Goal: Book appointment/travel/reservation

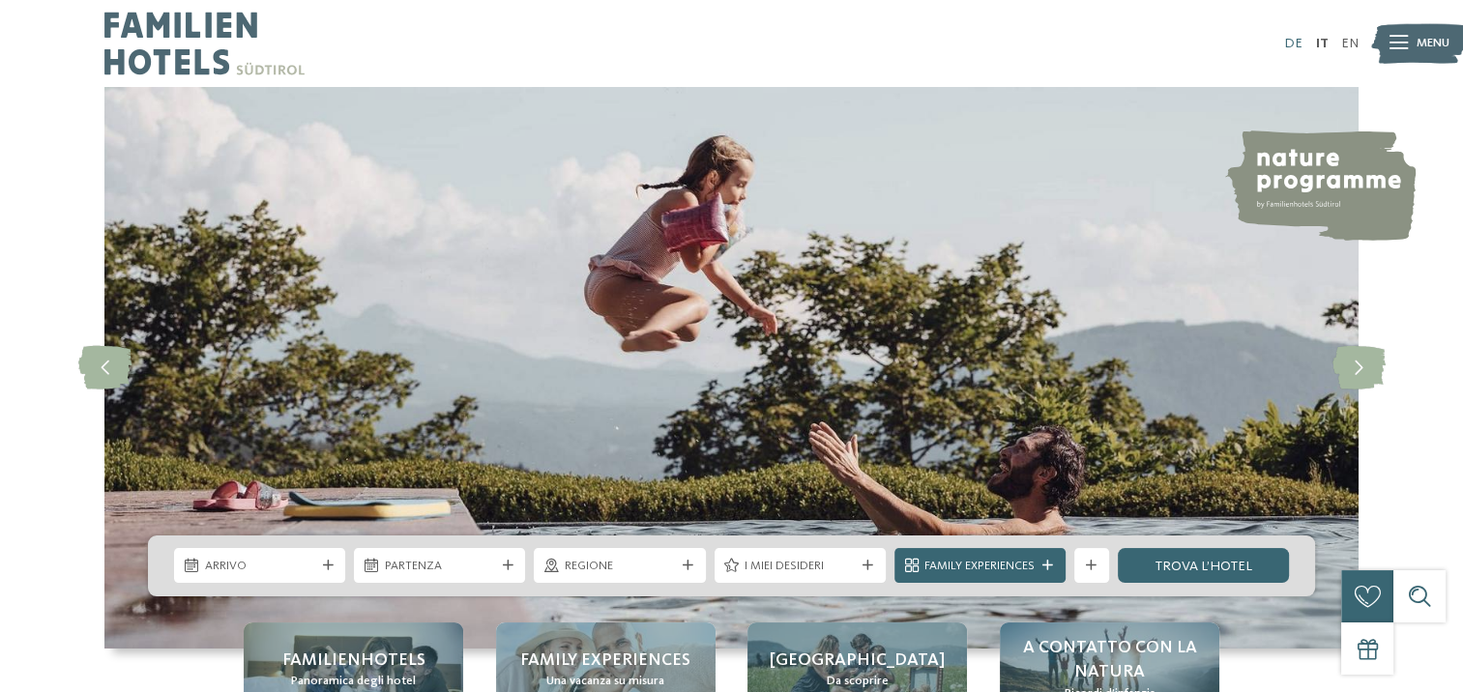
click at [1293, 40] on link "DE" at bounding box center [1293, 44] width 18 height 14
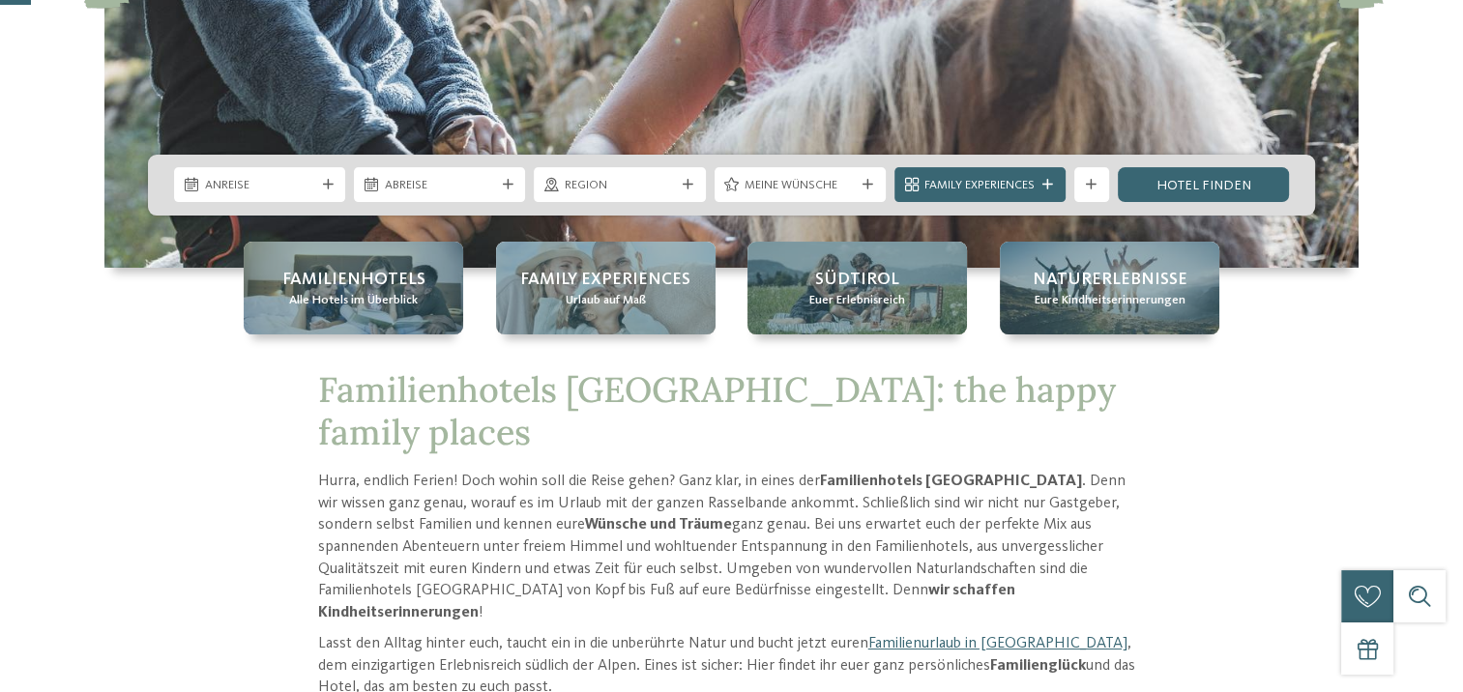
scroll to position [387, 0]
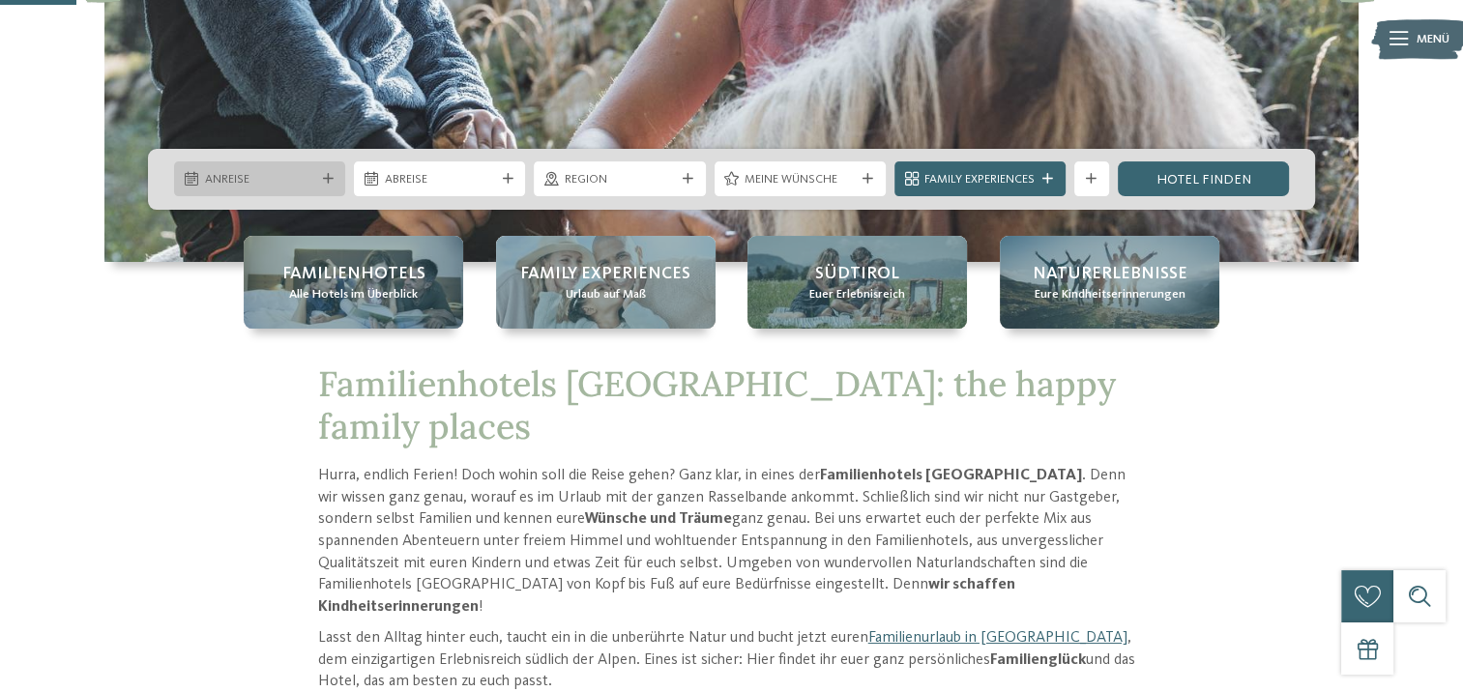
click at [229, 170] on div "Anreise" at bounding box center [259, 179] width 119 height 18
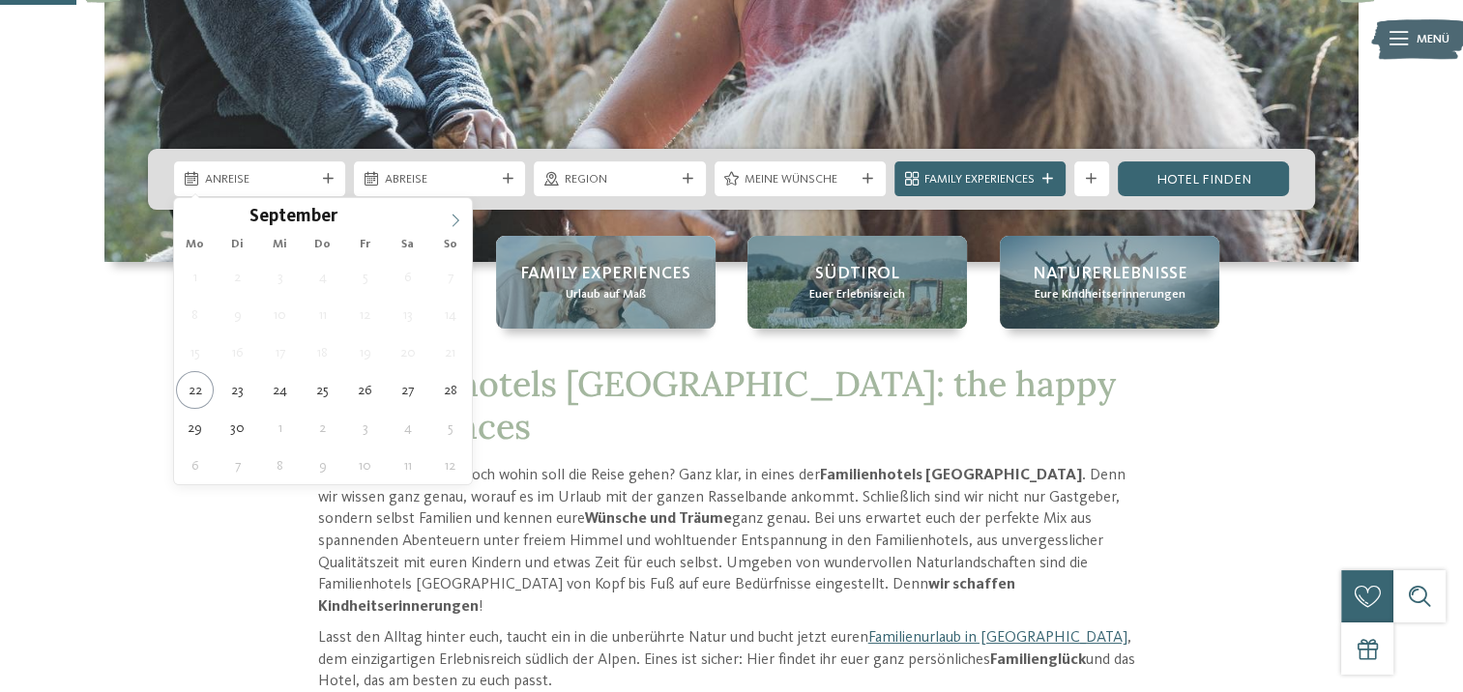
click at [455, 215] on icon at bounding box center [456, 221] width 14 height 14
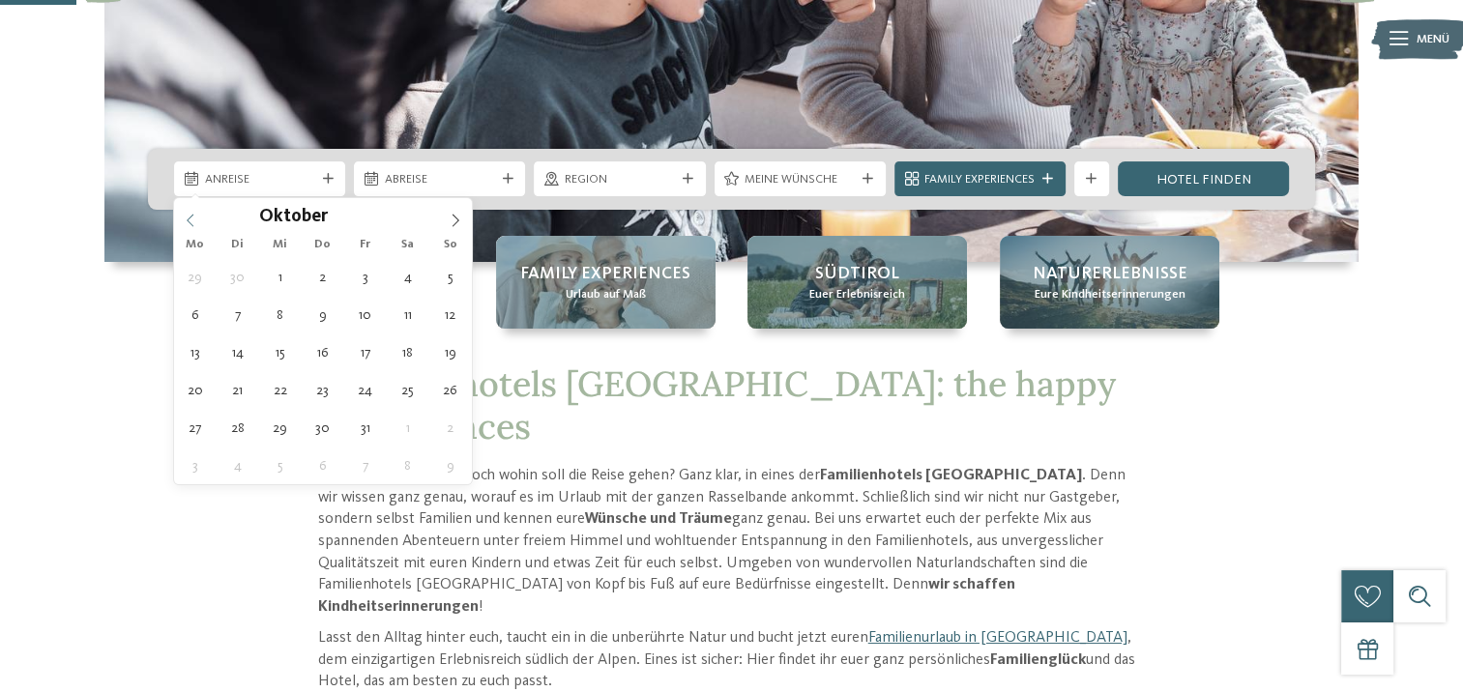
click at [186, 216] on icon at bounding box center [191, 221] width 14 height 14
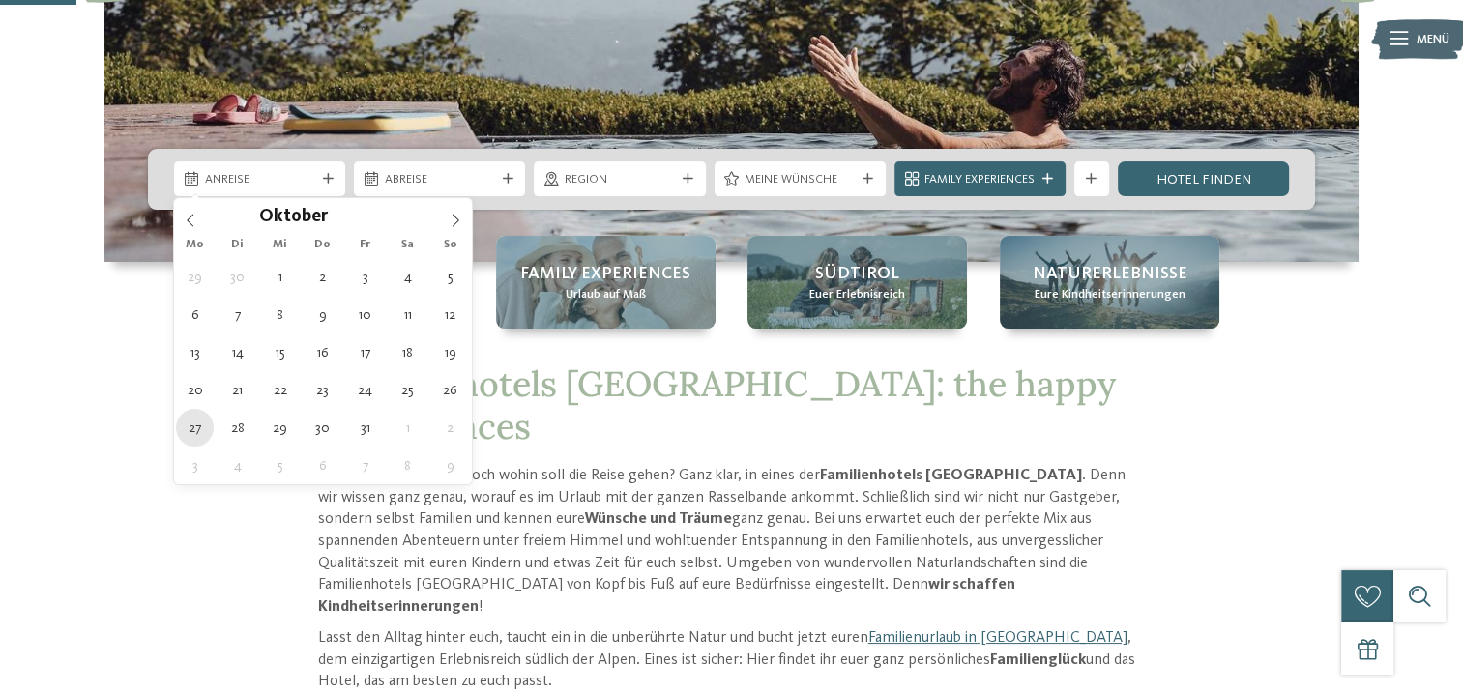
type div "[DATE]"
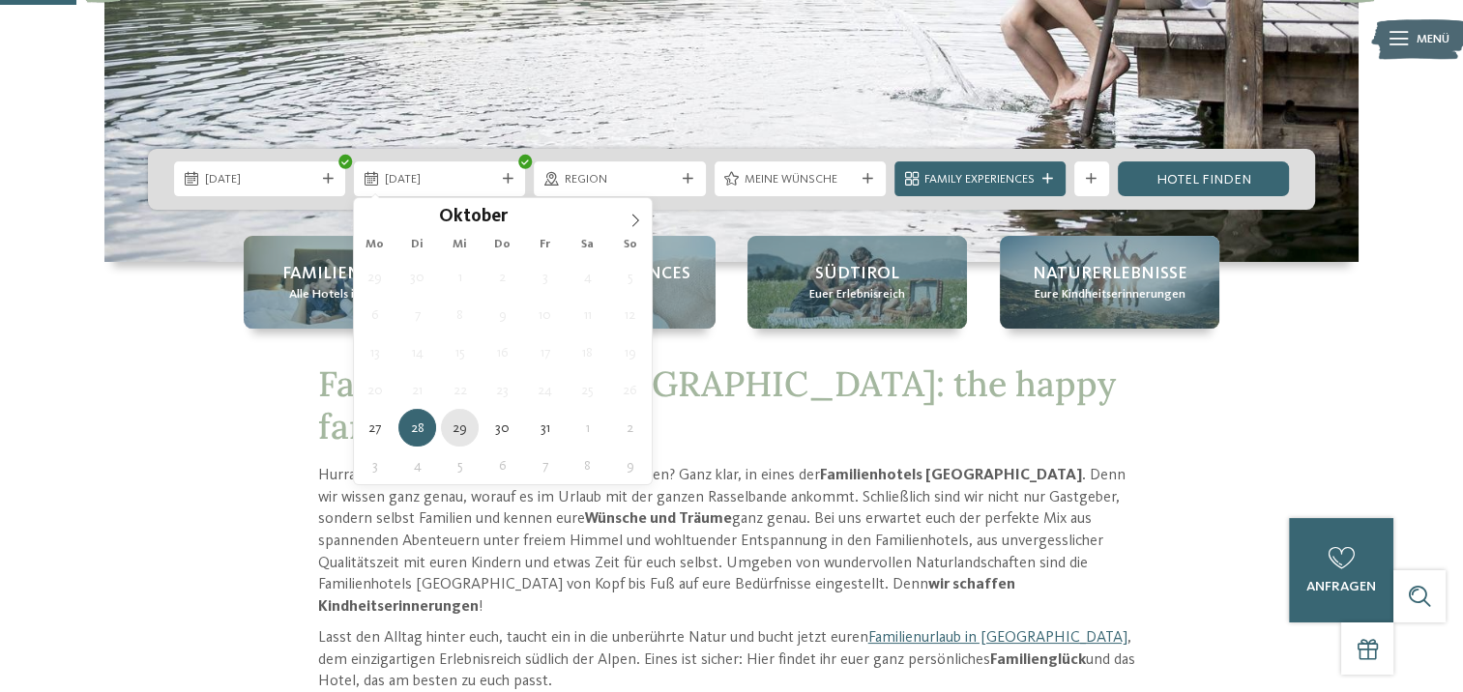
type div "[DATE]"
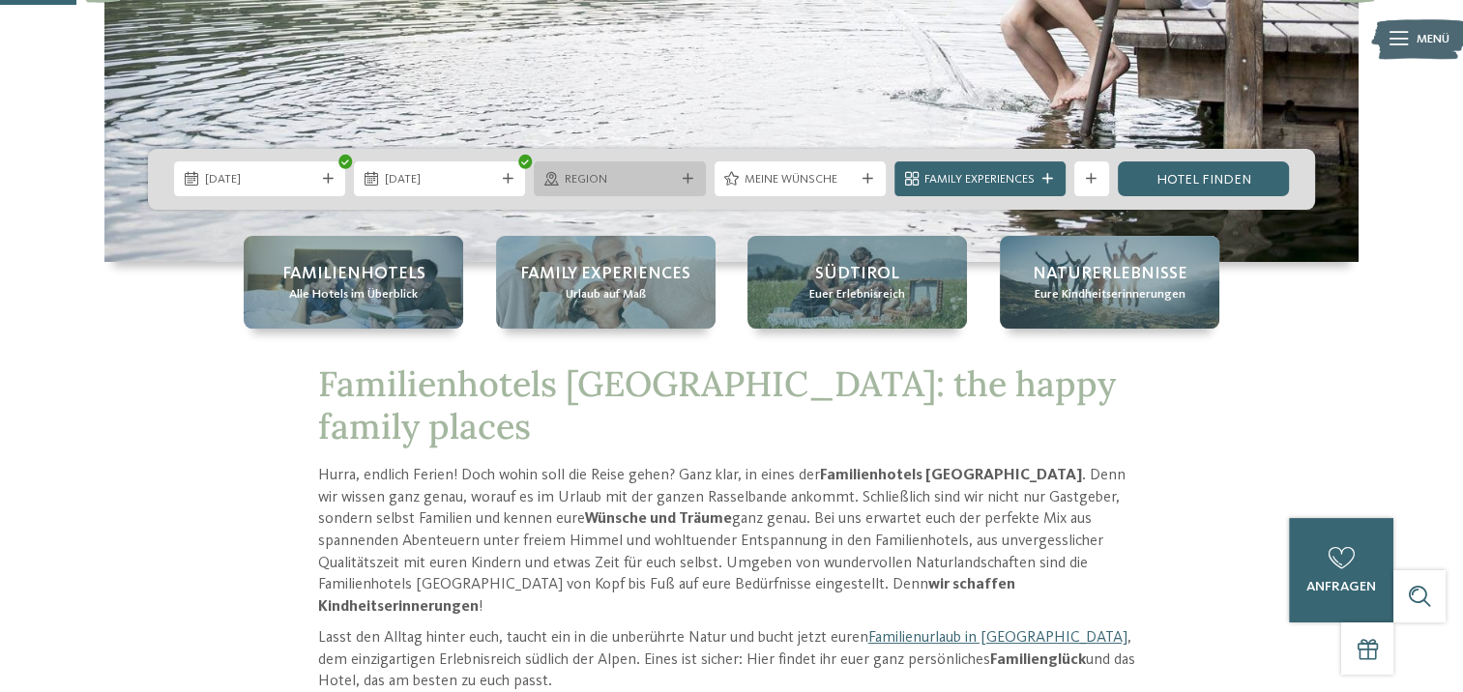
click at [558, 170] on div "Region" at bounding box center [619, 179] width 171 height 35
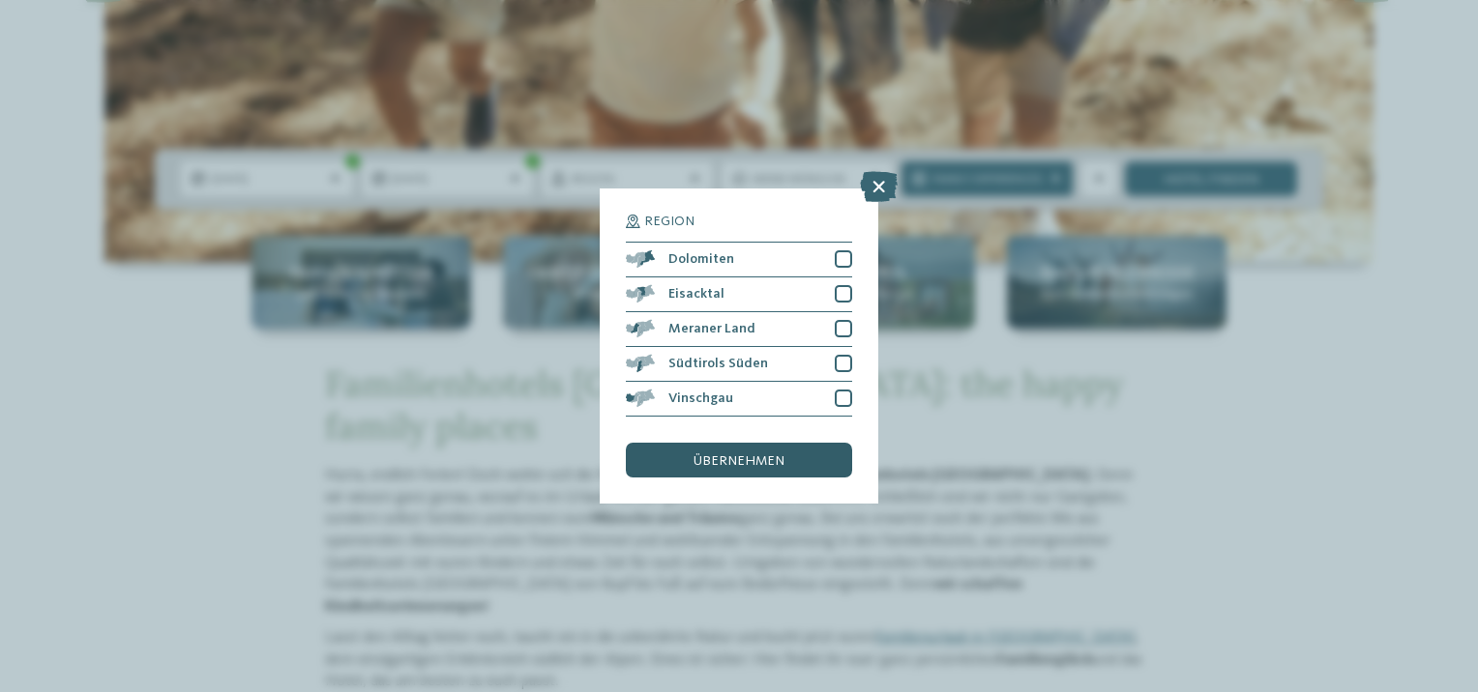
click at [715, 457] on span "übernehmen" at bounding box center [738, 462] width 91 height 14
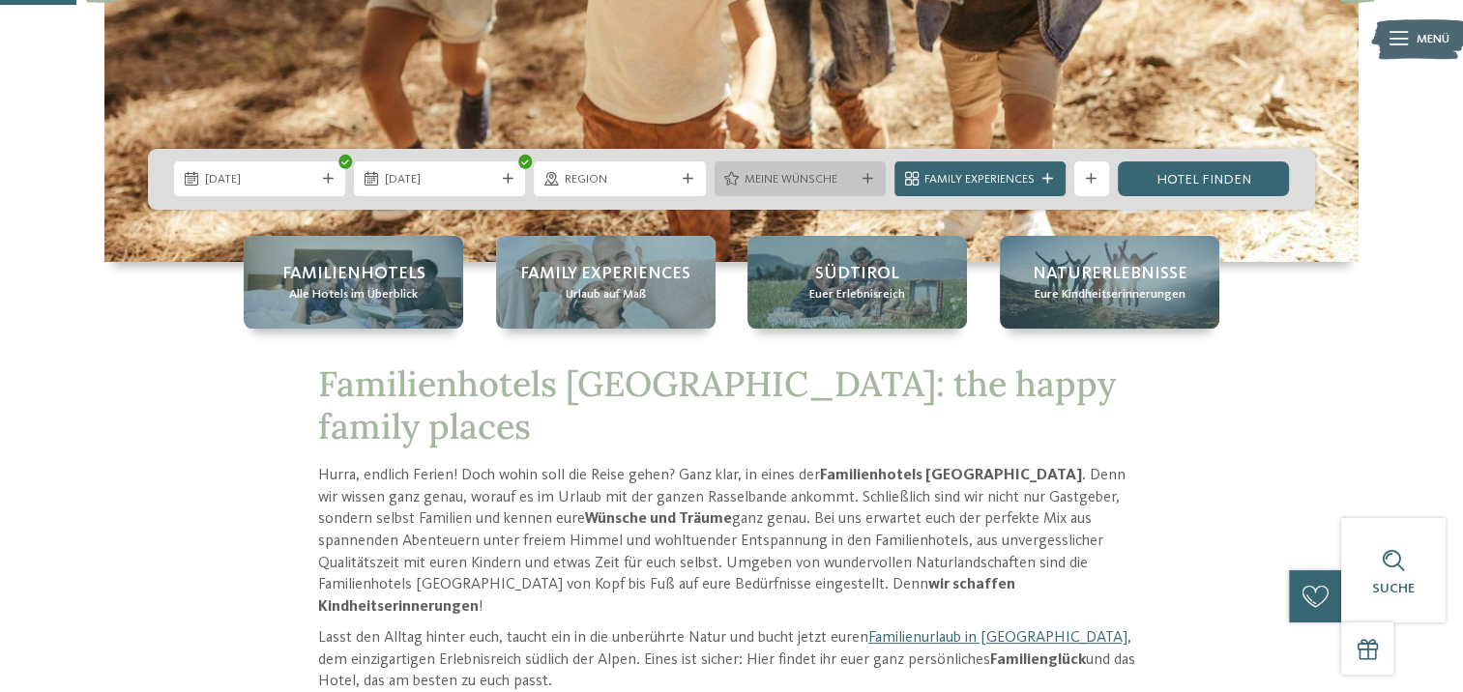
click at [789, 182] on span "Meine Wünsche" at bounding box center [800, 179] width 110 height 17
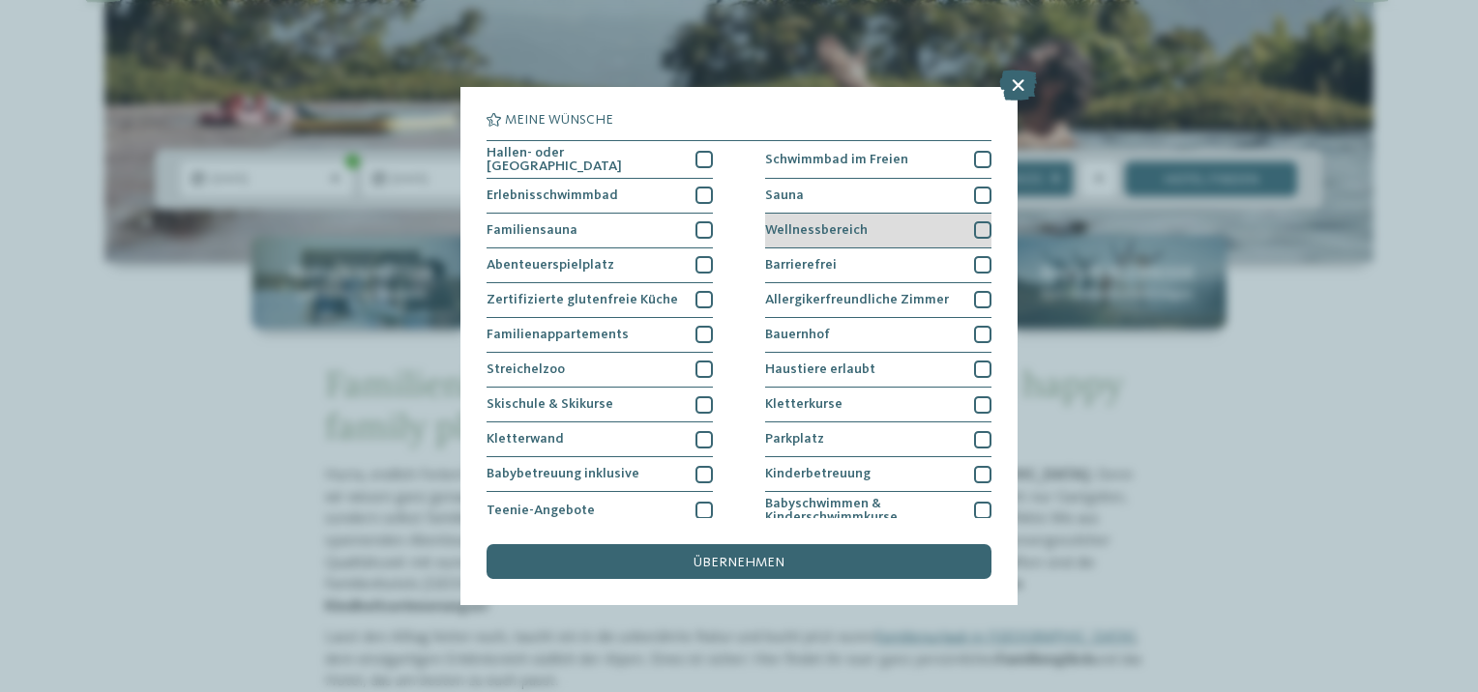
click at [974, 226] on div at bounding box center [982, 229] width 17 height 17
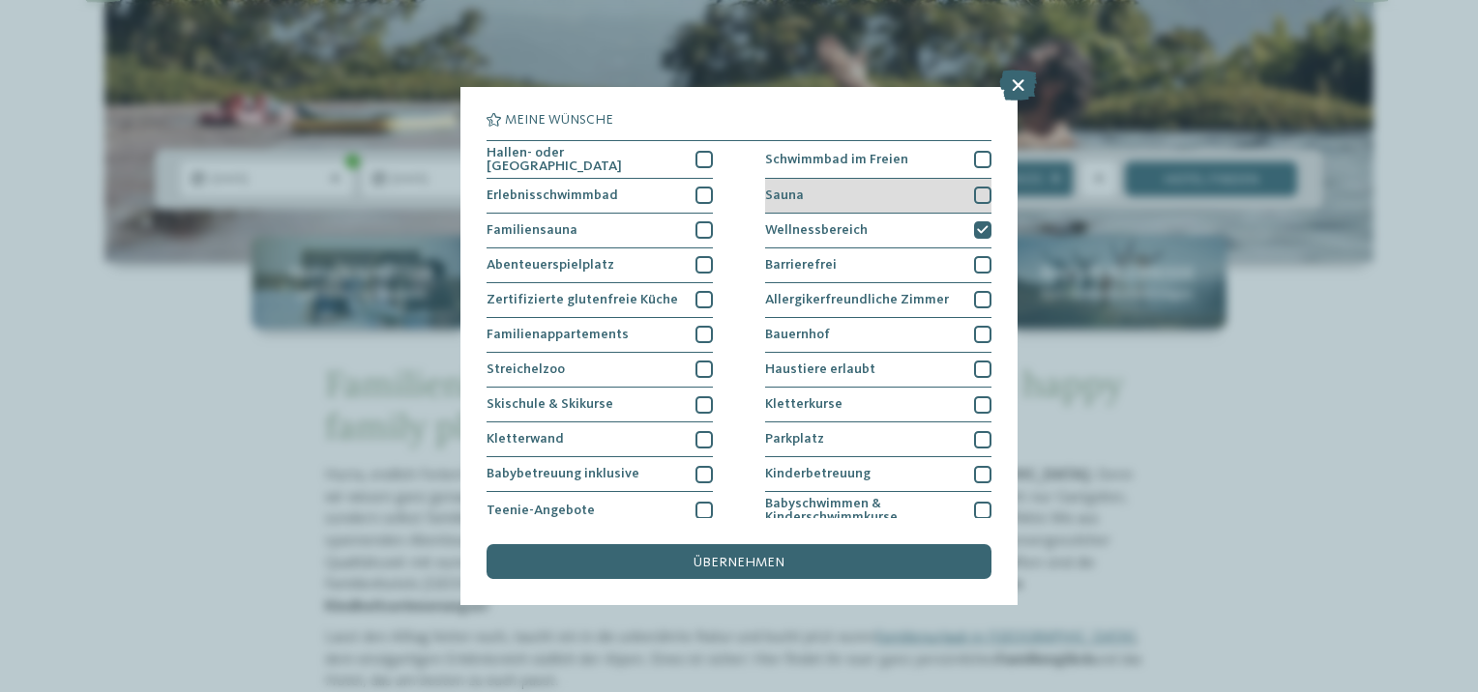
click at [974, 190] on div at bounding box center [982, 195] width 17 height 17
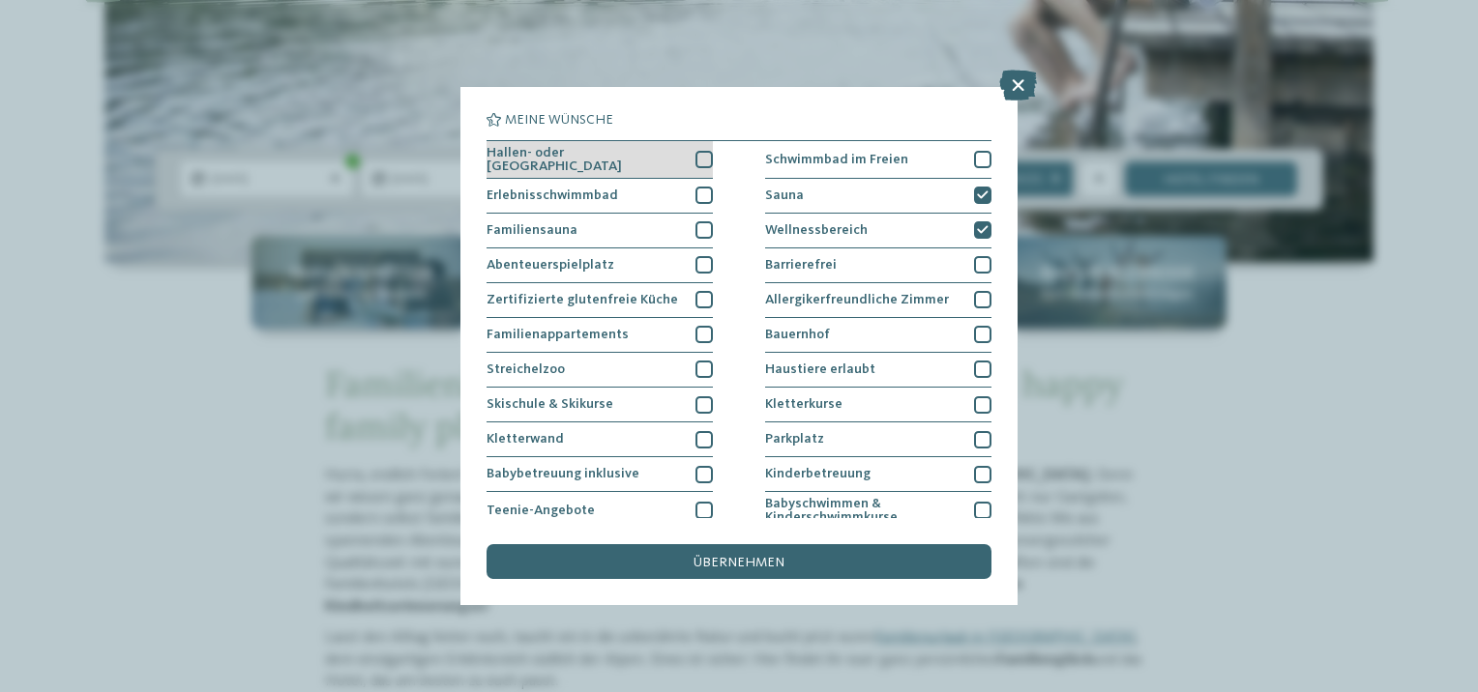
click at [699, 153] on div at bounding box center [703, 159] width 17 height 17
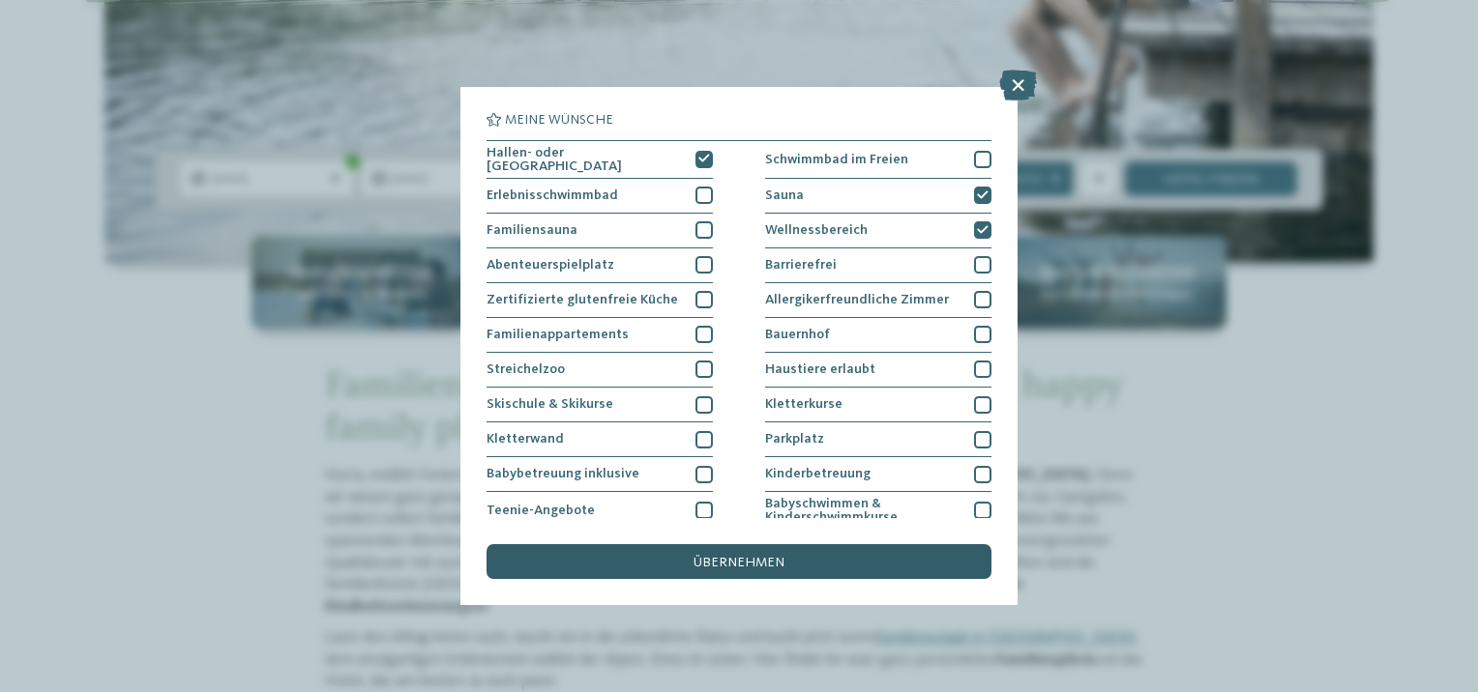
click at [738, 560] on span "übernehmen" at bounding box center [738, 563] width 91 height 14
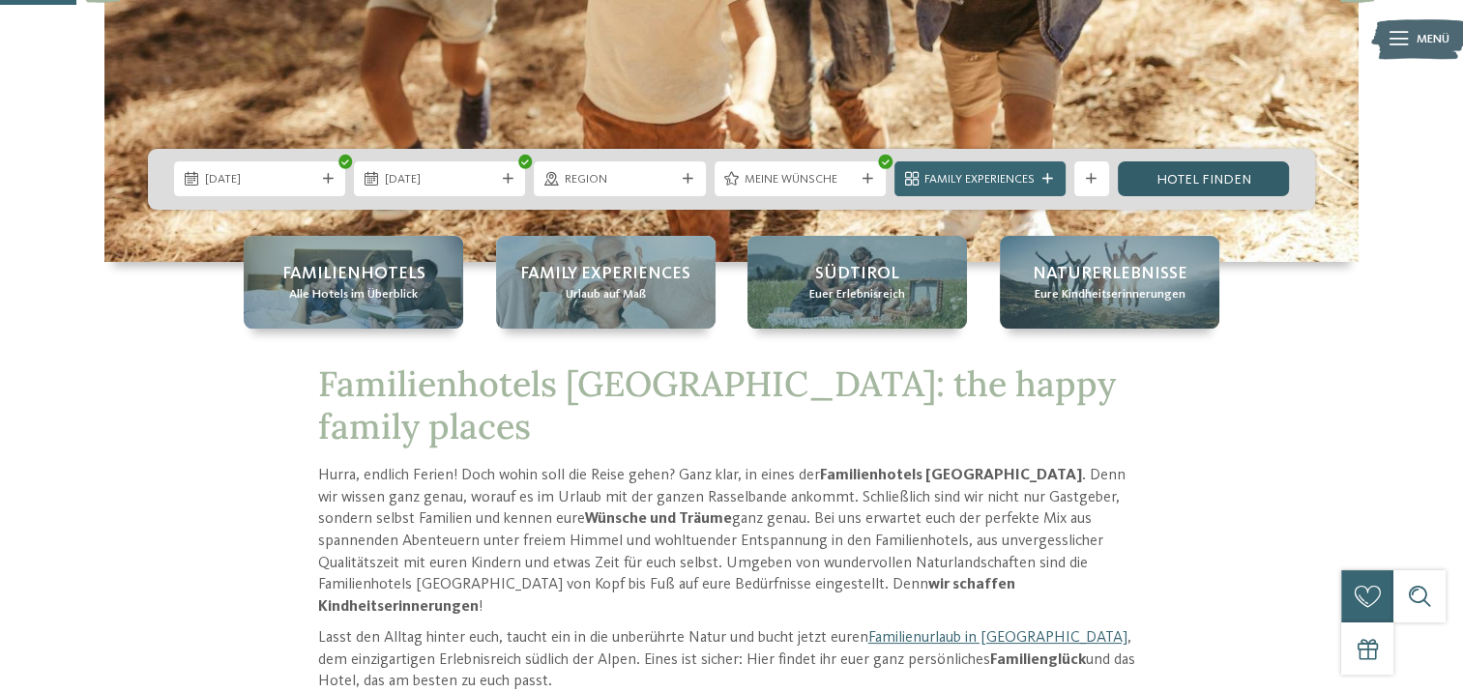
click at [1199, 184] on link "Hotel finden" at bounding box center [1203, 179] width 171 height 35
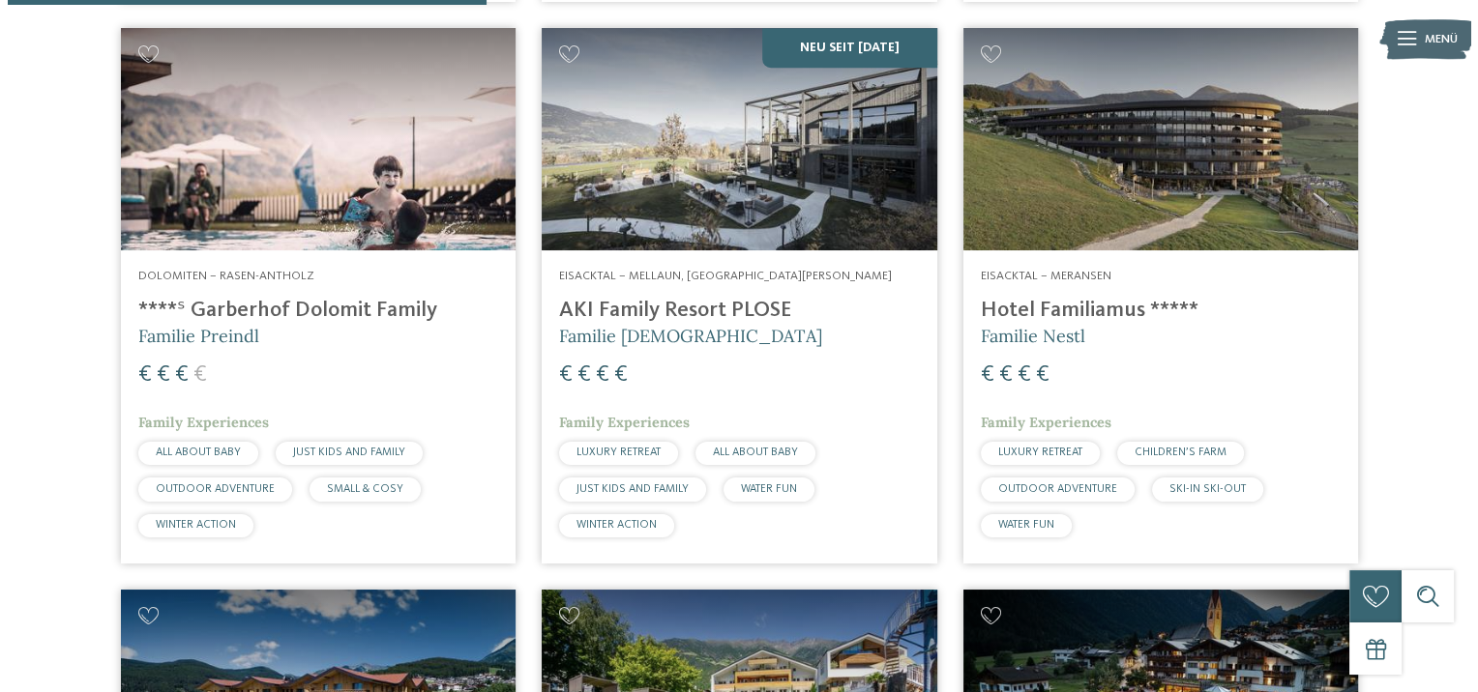
scroll to position [1237, 0]
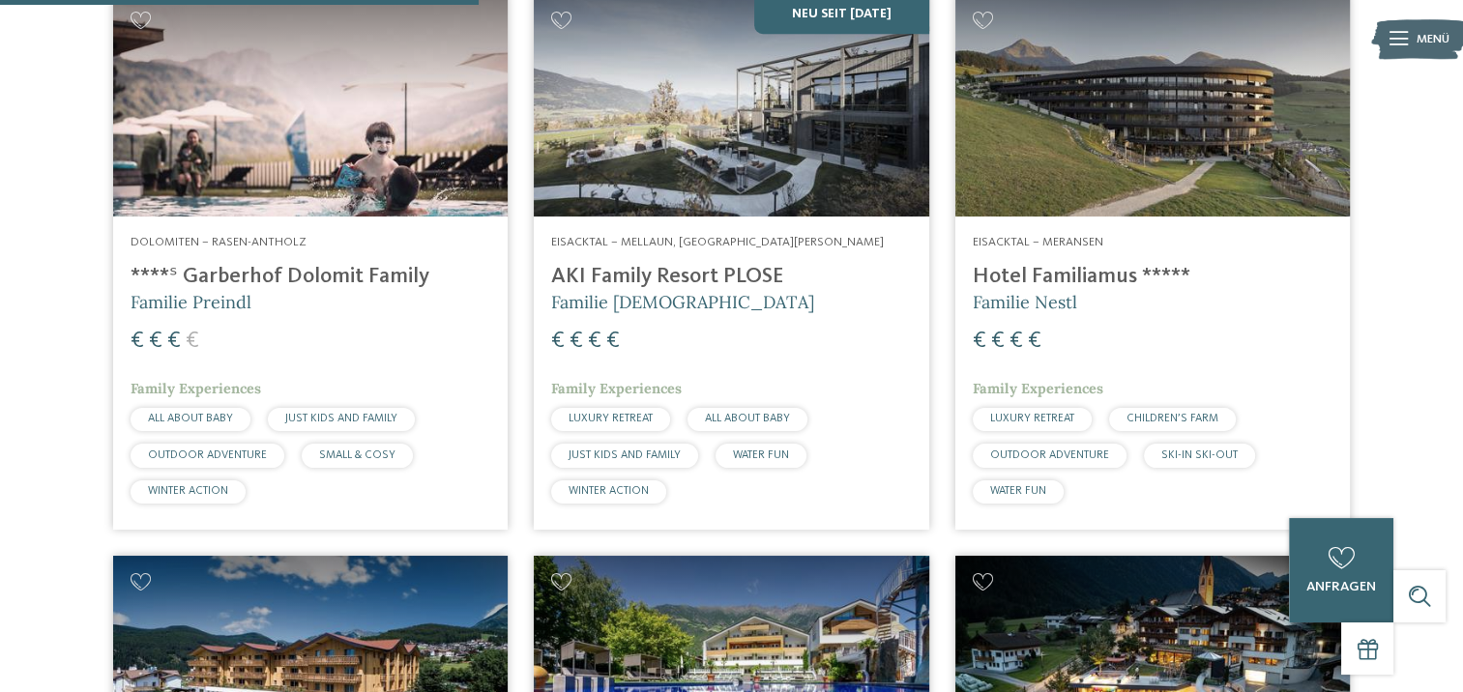
click at [628, 274] on h4 "AKI Family Resort PLOSE" at bounding box center [731, 277] width 360 height 26
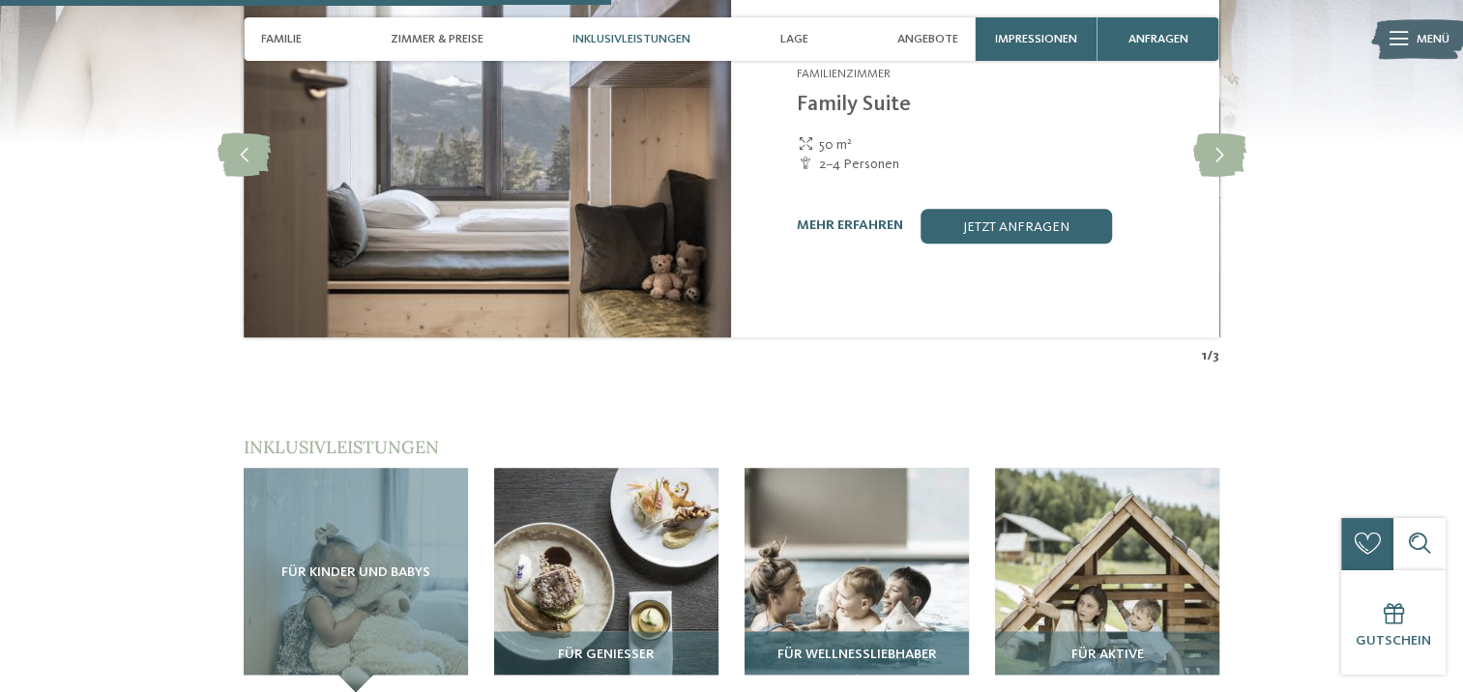
scroll to position [2224, 0]
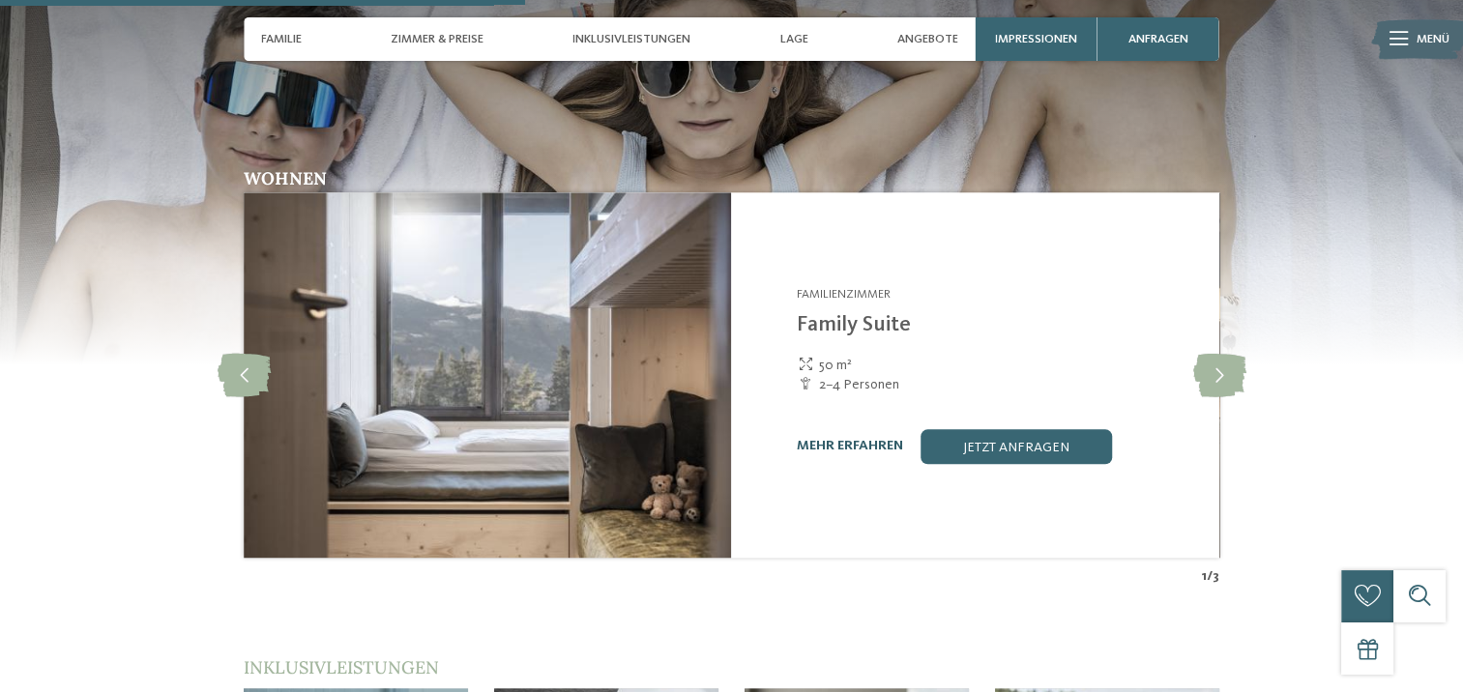
click at [842, 439] on link "mehr erfahren" at bounding box center [850, 446] width 106 height 14
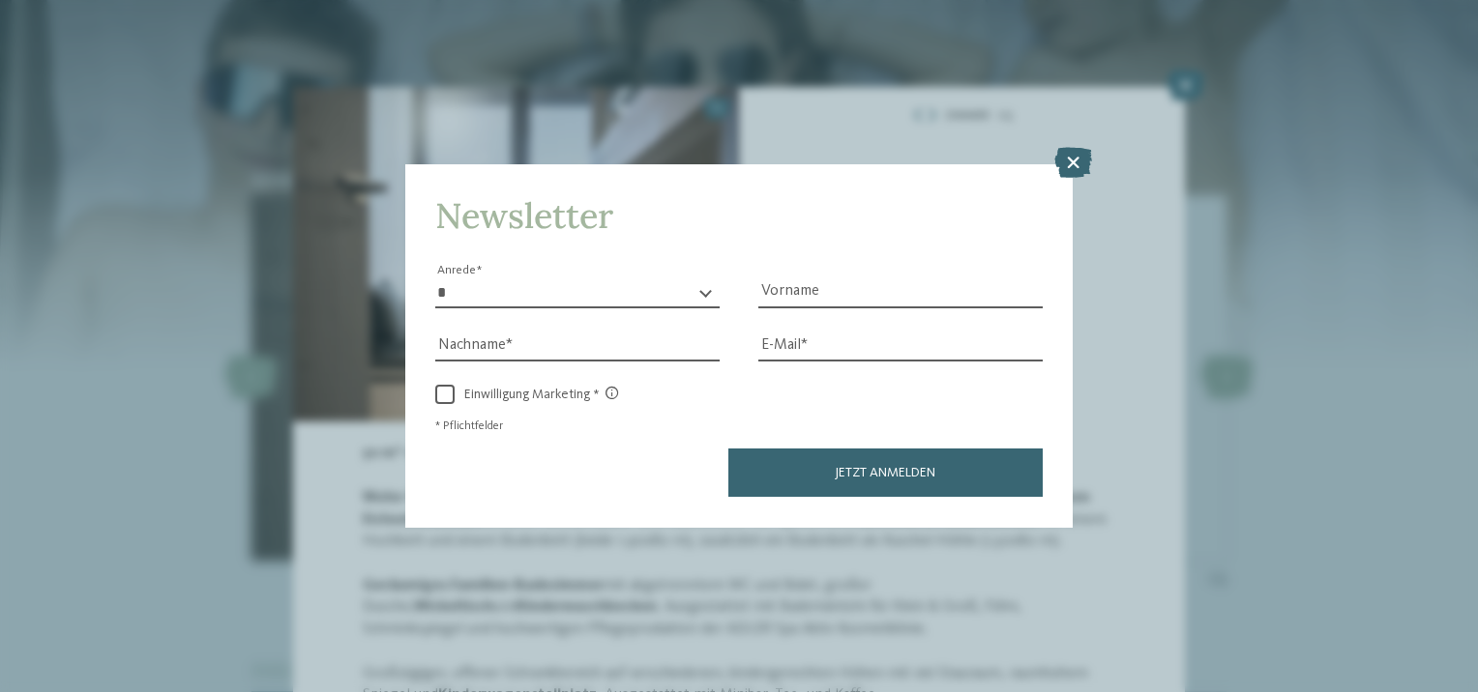
click at [1070, 153] on icon at bounding box center [1073, 163] width 38 height 31
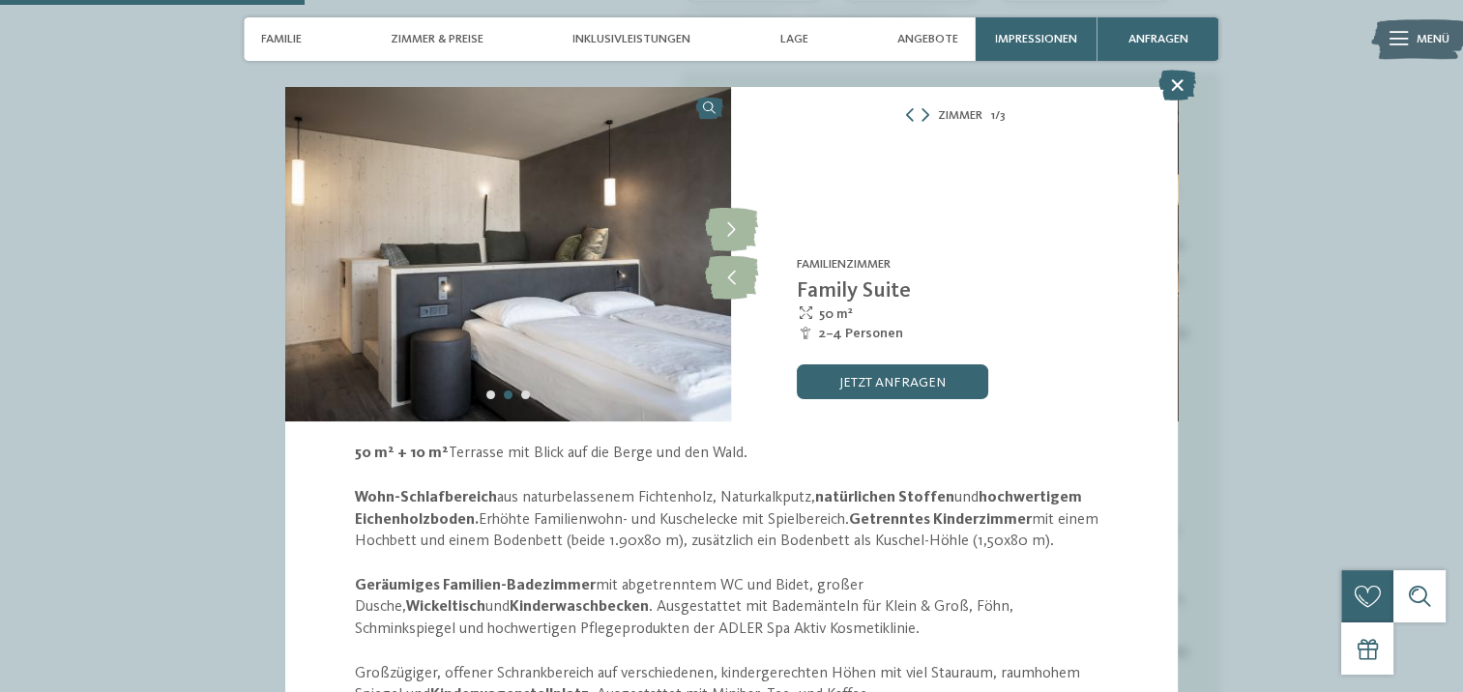
scroll to position [1064, 0]
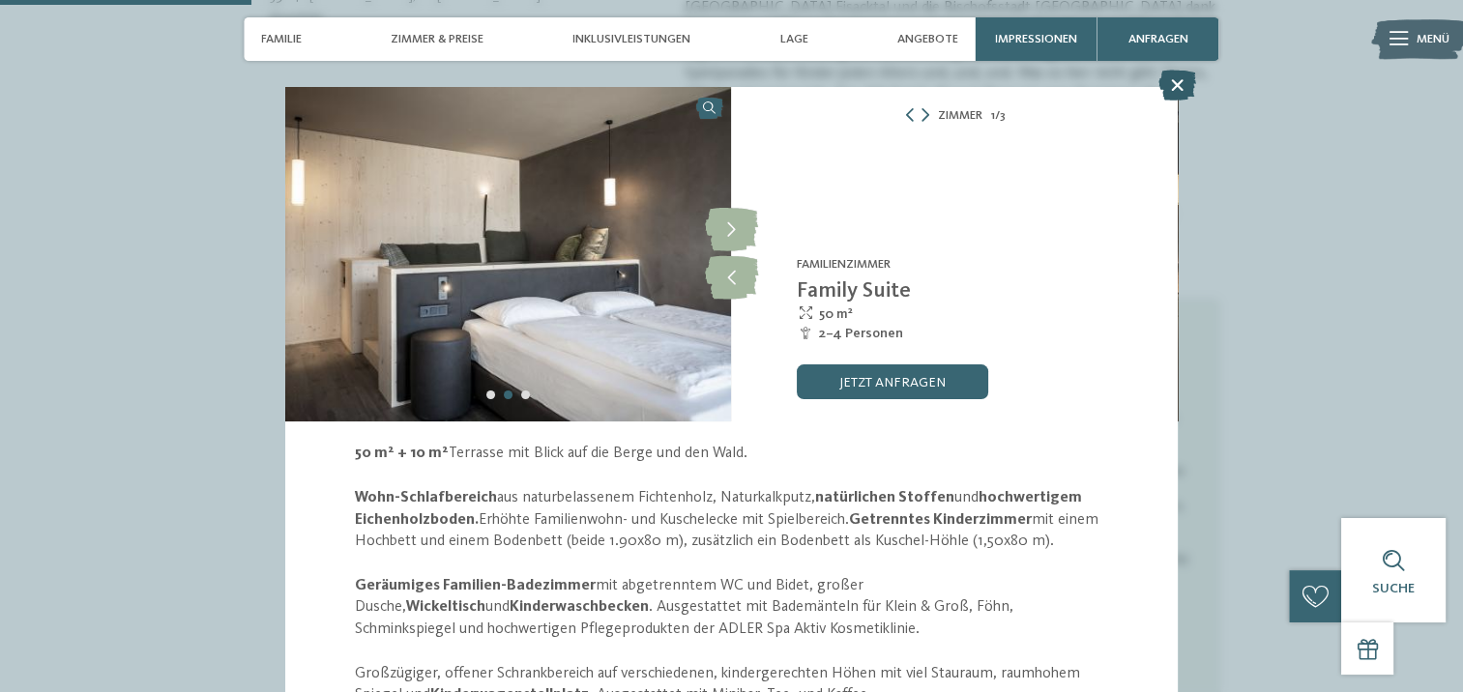
click at [1181, 81] on icon at bounding box center [1178, 85] width 38 height 31
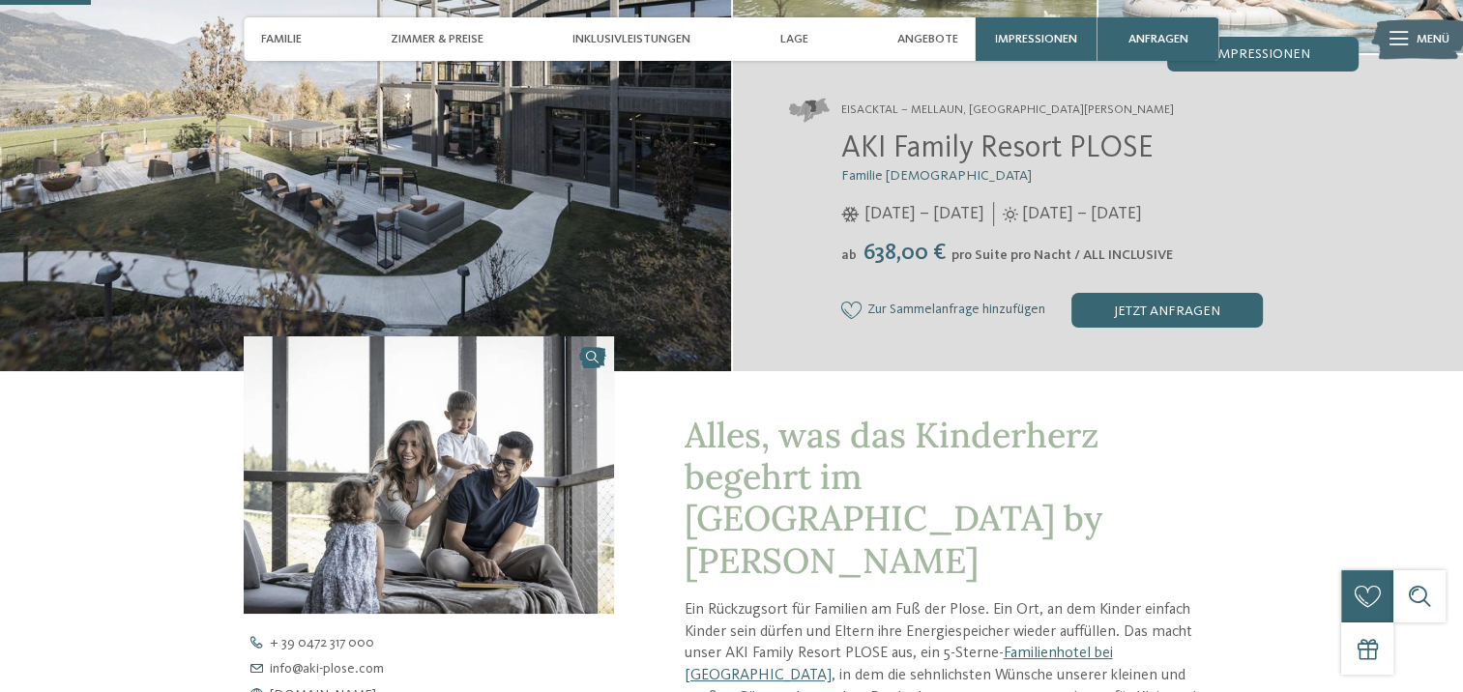
scroll to position [193, 0]
